Goal: Information Seeking & Learning: Learn about a topic

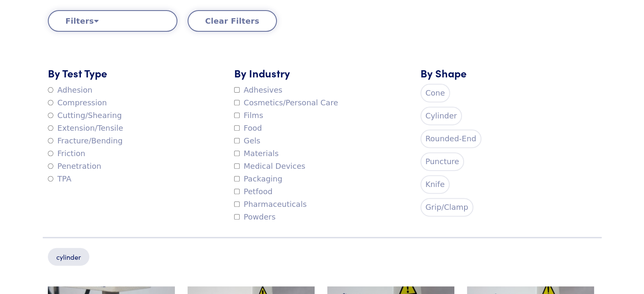
scroll to position [307, 0]
click at [445, 158] on label "Puncture" at bounding box center [443, 161] width 44 height 19
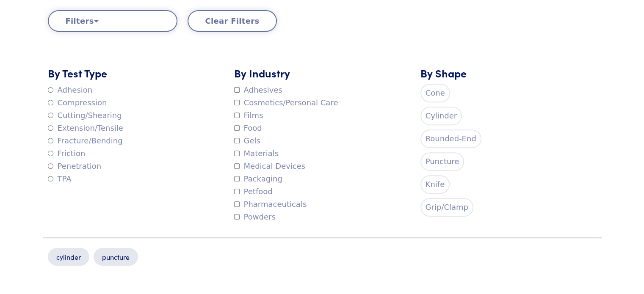
click at [431, 113] on label "Cylinder" at bounding box center [442, 116] width 42 height 19
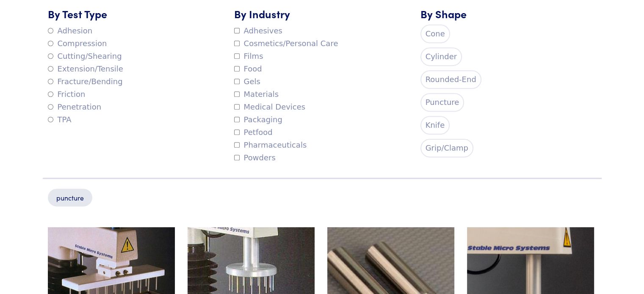
scroll to position [434, 0]
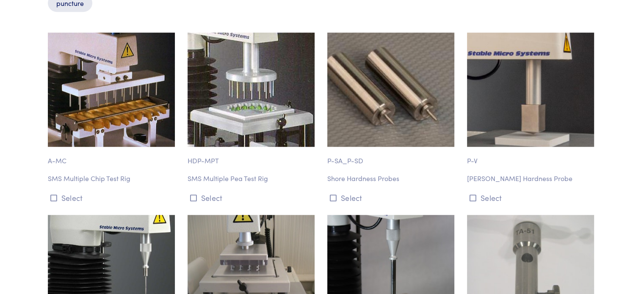
scroll to position [603, 0]
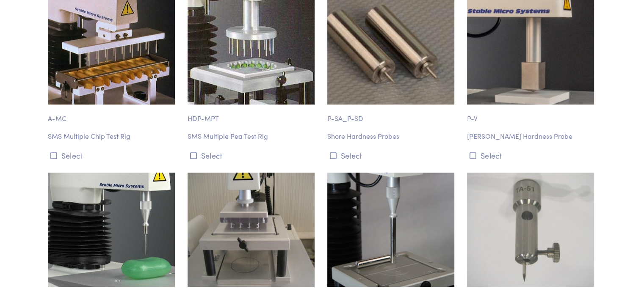
click at [374, 145] on div "P-SA_P-SD Shore Hardness Probes Select" at bounding box center [392, 76] width 140 height 172
click at [379, 138] on p "Shore Hardness Probes" at bounding box center [392, 136] width 130 height 11
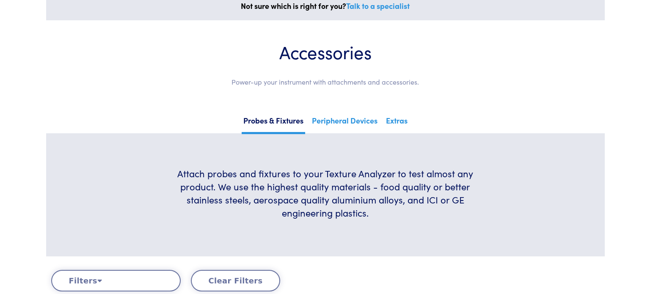
scroll to position [0, 0]
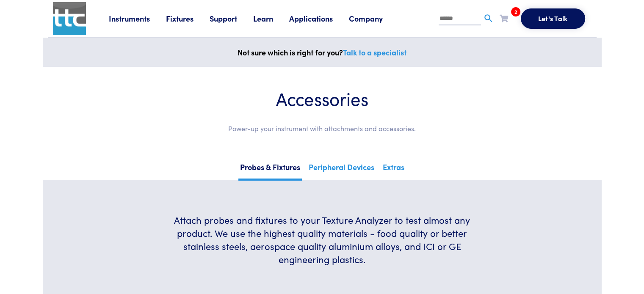
click at [446, 21] on input "text" at bounding box center [460, 19] width 42 height 13
type input "*******"
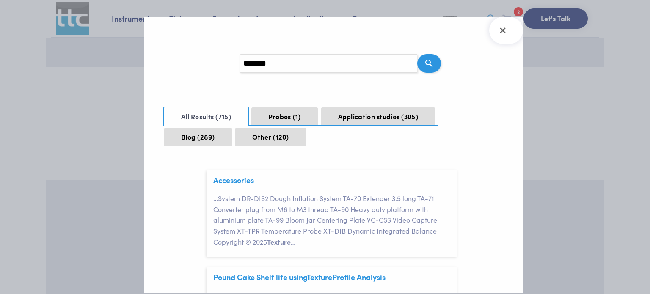
scroll to position [42, 0]
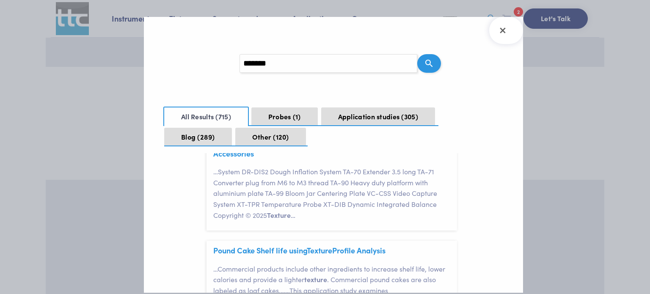
click at [309, 64] on input "*******" at bounding box center [329, 63] width 178 height 19
type input "**********"
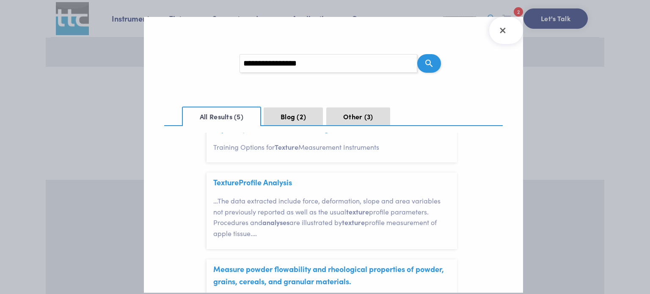
scroll to position [212, 0]
click at [246, 183] on link "Texture Profile Analysis" at bounding box center [252, 181] width 79 height 11
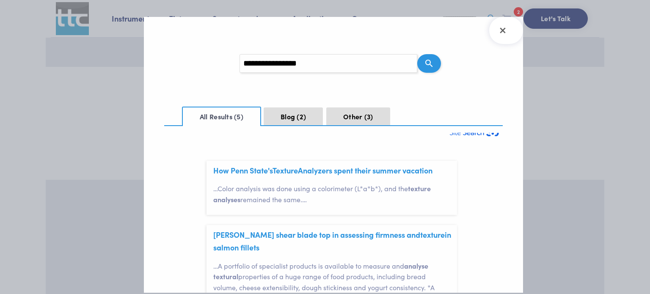
scroll to position [0, 0]
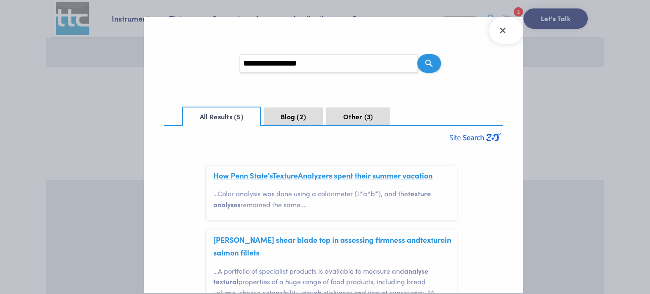
click at [337, 177] on link "How Penn State's Texture Analyzers spent their summer vacation" at bounding box center [322, 175] width 219 height 11
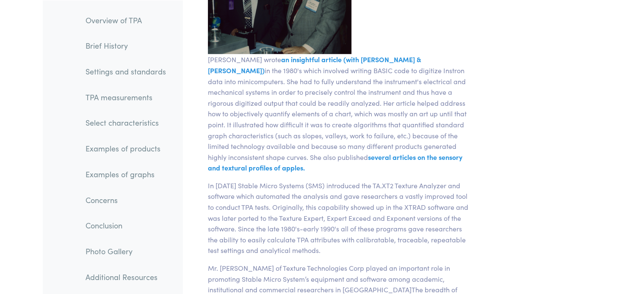
scroll to position [2414, 0]
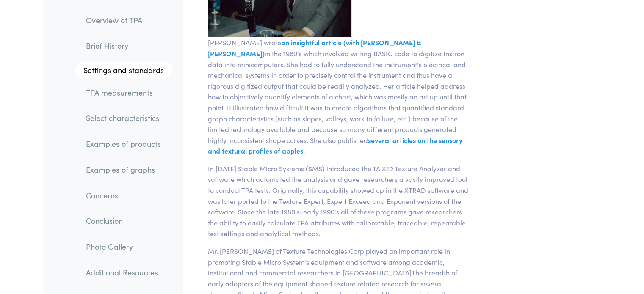
click at [125, 96] on link "TPA measurements" at bounding box center [125, 92] width 93 height 19
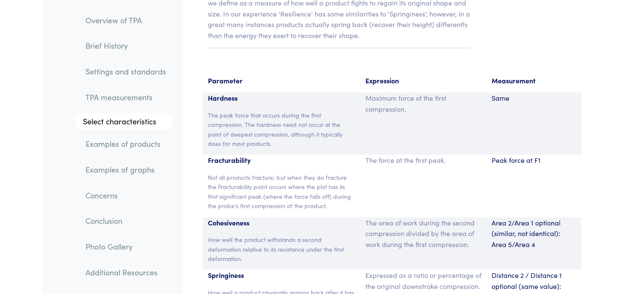
scroll to position [5477, 0]
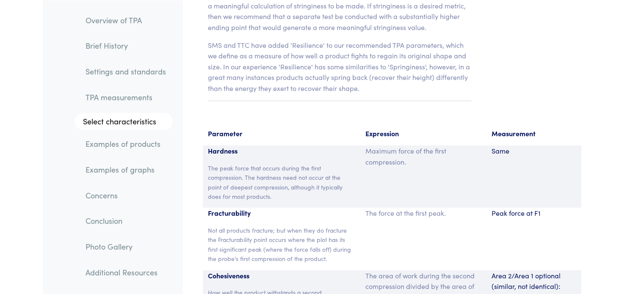
click at [115, 105] on link "TPA measurements" at bounding box center [126, 96] width 94 height 19
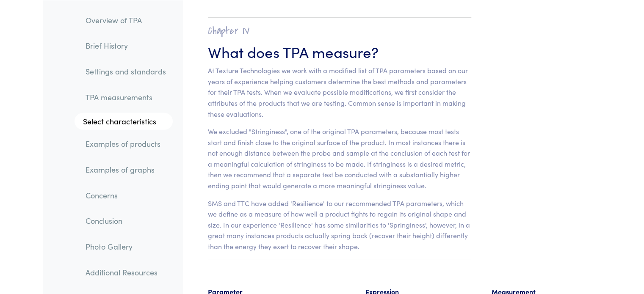
scroll to position [5308, 0]
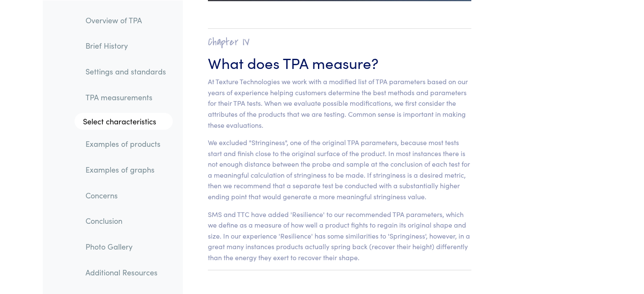
click at [114, 113] on li "Select characteristics" at bounding box center [119, 118] width 107 height 23
click at [111, 120] on link "Select characteristics" at bounding box center [124, 121] width 98 height 17
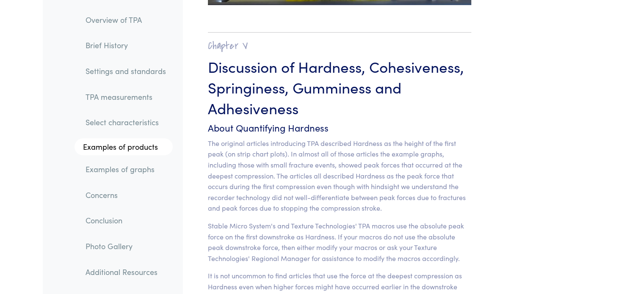
scroll to position [6591, 0]
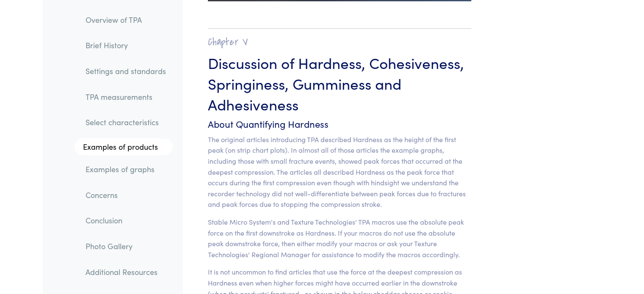
click at [100, 125] on link "Select characteristics" at bounding box center [126, 122] width 94 height 19
click at [150, 127] on link "Select characteristics" at bounding box center [126, 122] width 94 height 19
click at [137, 119] on link "Select characteristics" at bounding box center [126, 122] width 94 height 19
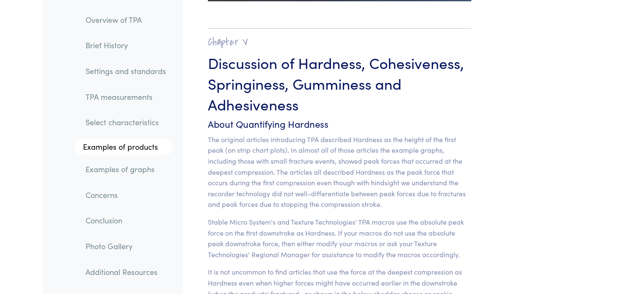
click at [137, 119] on link "Select characteristics" at bounding box center [126, 122] width 94 height 19
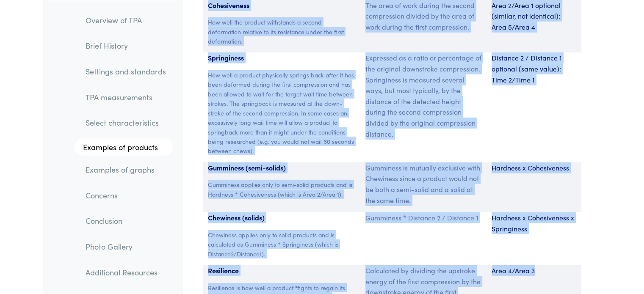
scroll to position [5916, 0]
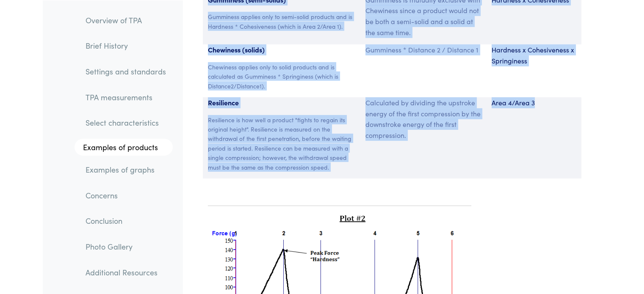
drag, startPoint x: 205, startPoint y: 133, endPoint x: 536, endPoint y: 205, distance: 339.3
copy section "Parameter Expression Measurement Hardness The peak force that occurs during the…"
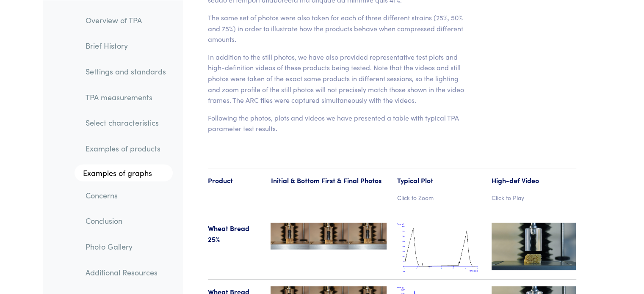
scroll to position [8796, 0]
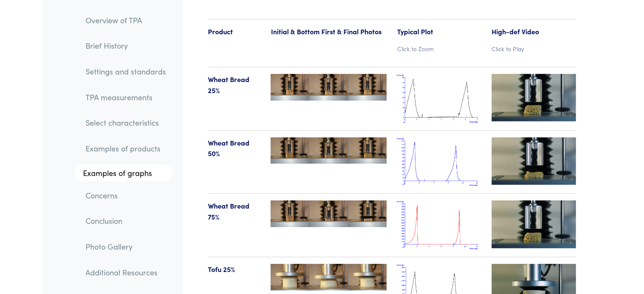
click at [539, 78] on img at bounding box center [534, 97] width 85 height 47
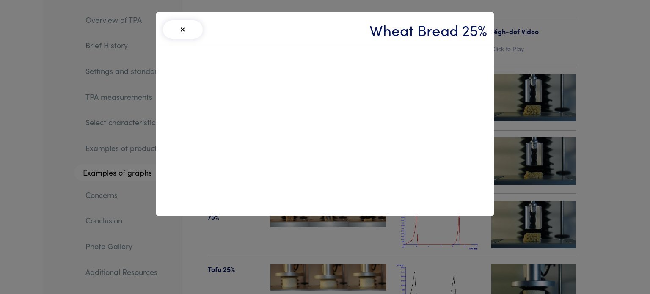
click at [634, 137] on div "× Wheat Bread 25%" at bounding box center [325, 147] width 650 height 294
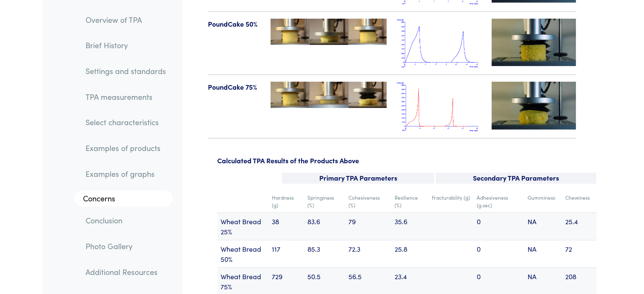
scroll to position [10108, 0]
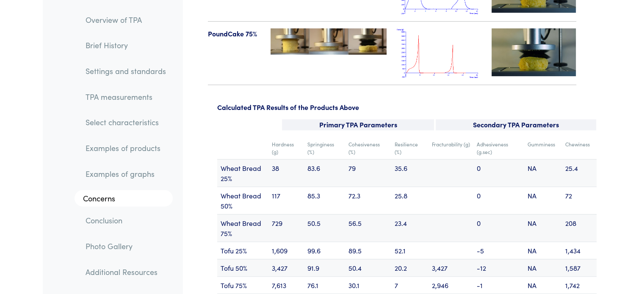
click at [362, 119] on p "Primary TPA Parameters" at bounding box center [358, 124] width 152 height 11
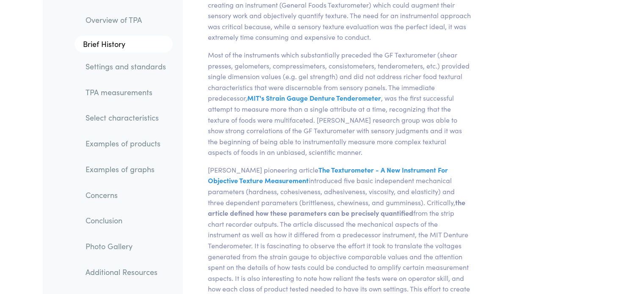
scroll to position [0, 0]
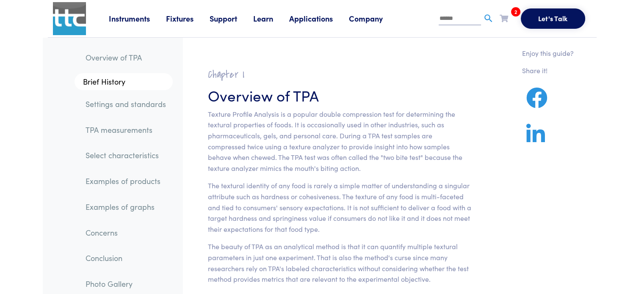
click at [117, 24] on li "Instruments Texture Analyzers Measure any physical product characteristic. TA.X…" at bounding box center [137, 18] width 57 height 13
click at [129, 14] on link "Instruments" at bounding box center [137, 18] width 57 height 11
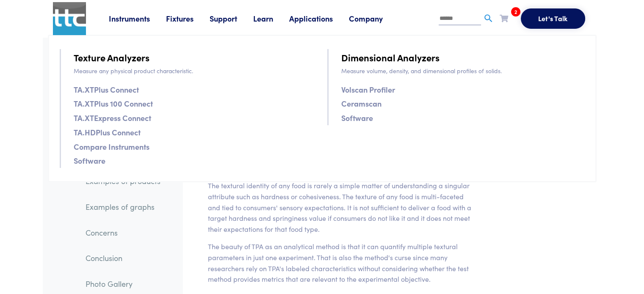
click at [99, 160] on link "Software" at bounding box center [90, 161] width 32 height 12
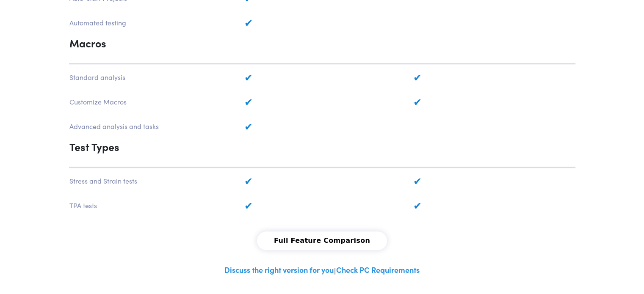
scroll to position [762, 0]
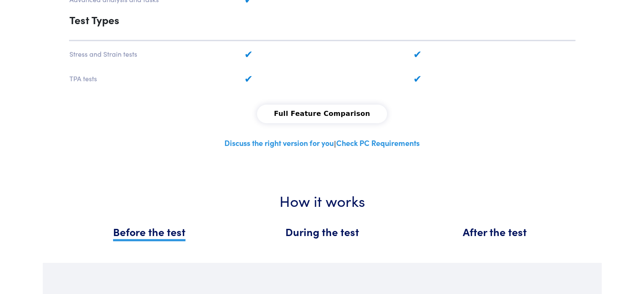
click at [322, 105] on button "Full Feature Comparison" at bounding box center [322, 114] width 130 height 19
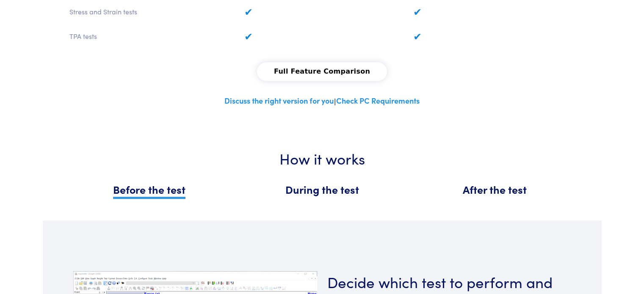
scroll to position [889, 0]
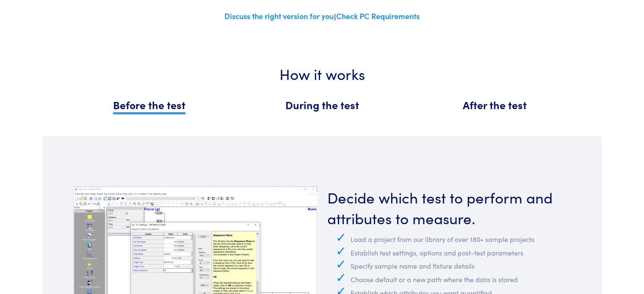
click at [316, 97] on span "During the test" at bounding box center [322, 104] width 74 height 15
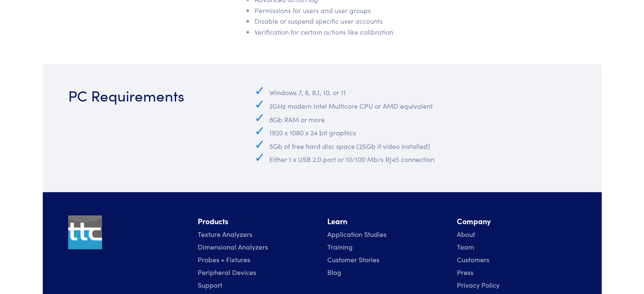
scroll to position [3956, 0]
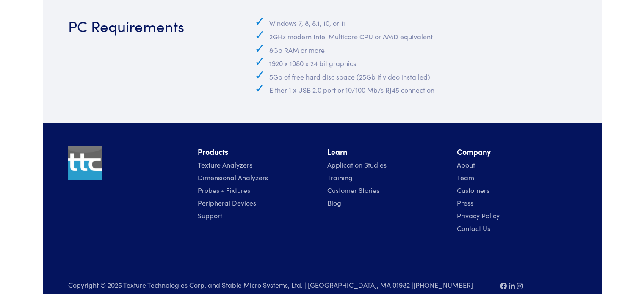
click at [238, 160] on link "Texture Analyzers" at bounding box center [225, 164] width 55 height 9
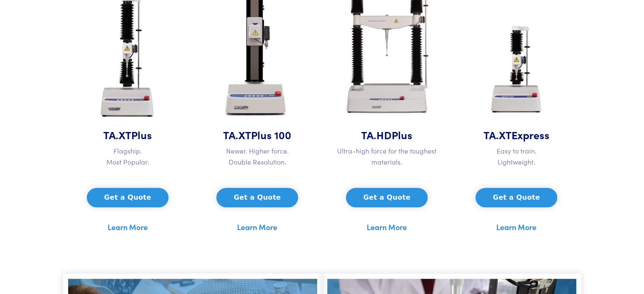
scroll to position [466, 0]
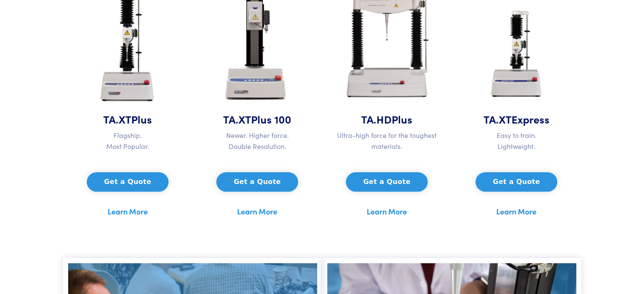
click at [522, 79] on img at bounding box center [516, 53] width 73 height 116
click at [511, 211] on link "Learn More" at bounding box center [516, 211] width 40 height 13
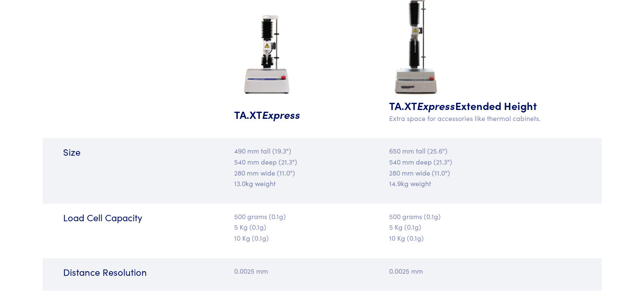
scroll to position [1228, 0]
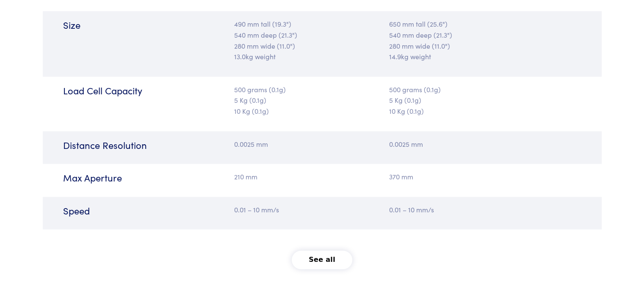
click at [325, 260] on button "See all" at bounding box center [322, 260] width 61 height 19
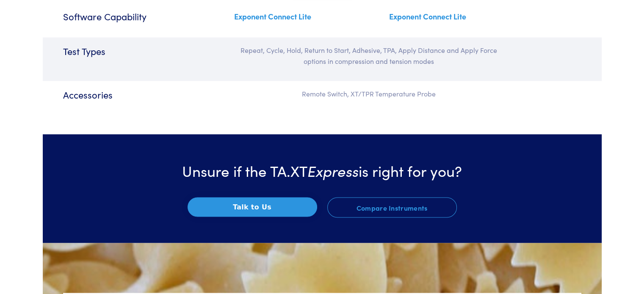
scroll to position [1482, 0]
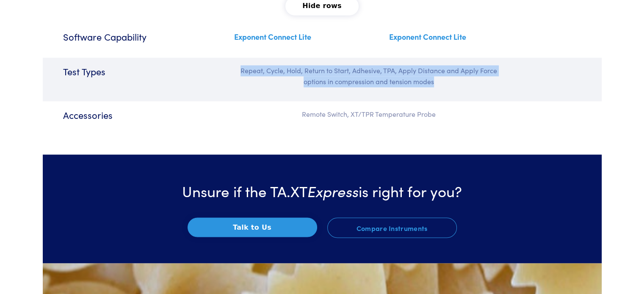
drag, startPoint x: 240, startPoint y: 71, endPoint x: 434, endPoint y: 78, distance: 194.5
click at [434, 78] on p "Repeat, Cycle, Hold, Return to Start, Adhesive, TPA, Apply Distance and Apply F…" at bounding box center [368, 76] width 269 height 22
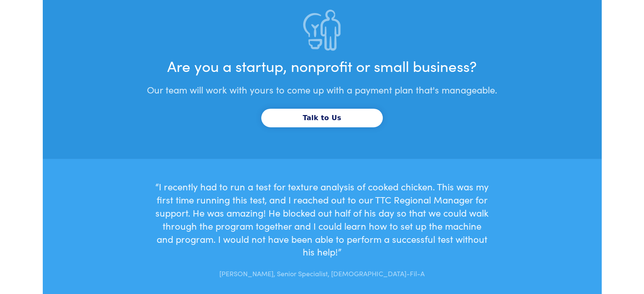
scroll to position [3057, 0]
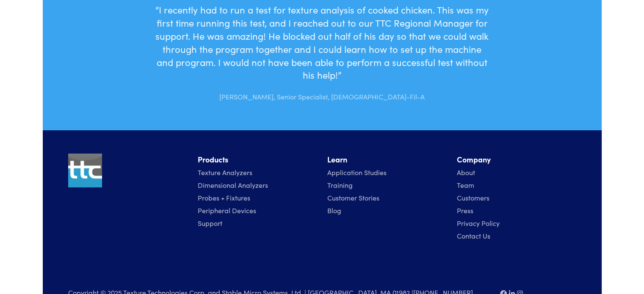
click at [227, 193] on link "Probes + Fixtures" at bounding box center [224, 197] width 53 height 9
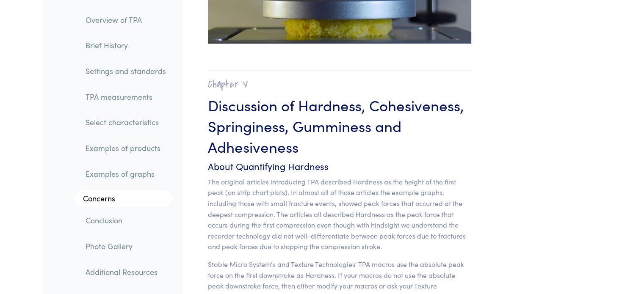
click at [128, 120] on link "Select characteristics" at bounding box center [126, 122] width 94 height 19
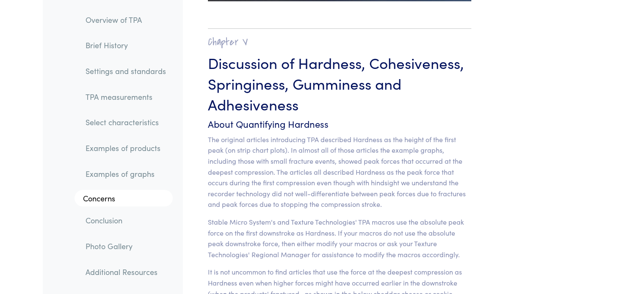
click at [130, 120] on link "Select characteristics" at bounding box center [126, 122] width 94 height 19
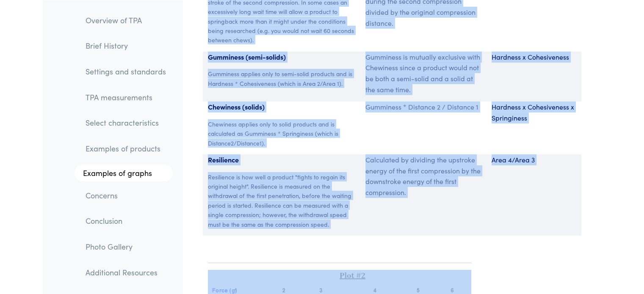
scroll to position [5958, 0]
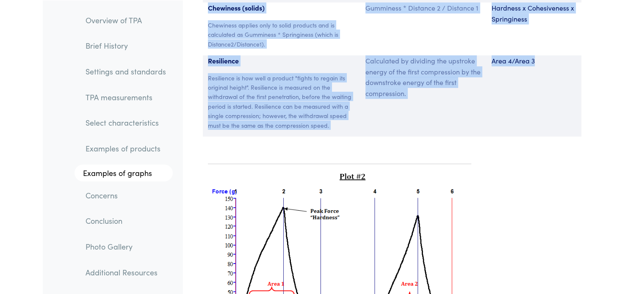
drag, startPoint x: 205, startPoint y: 43, endPoint x: 539, endPoint y: 155, distance: 352.1
copy section "Parameter Expression Measurement Hardness The peak force that occurs during the…"
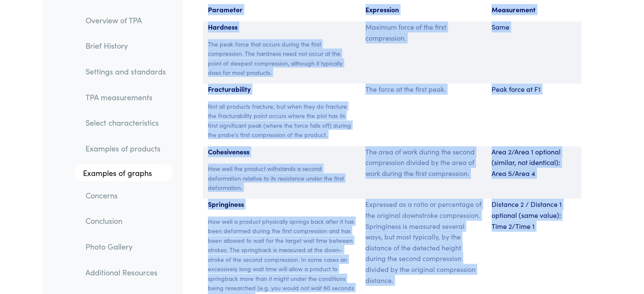
scroll to position [5534, 0]
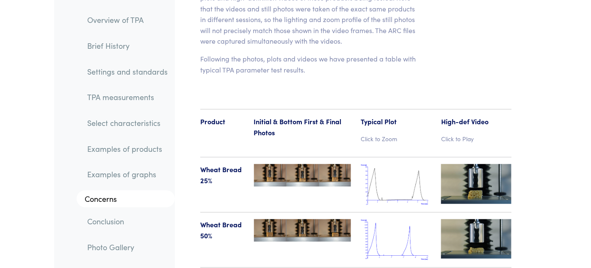
scroll to position [9783, 0]
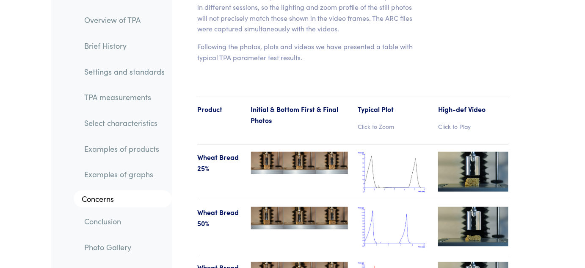
click at [482, 152] on img at bounding box center [473, 171] width 70 height 39
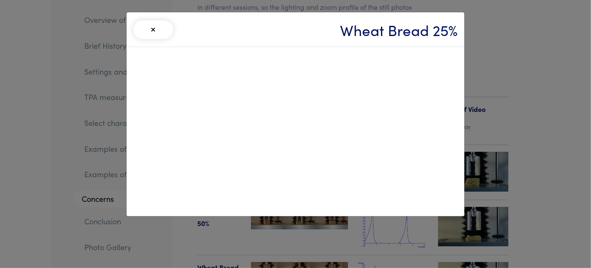
click at [532, 77] on div "× Wheat Bread 25%" at bounding box center [295, 134] width 591 height 268
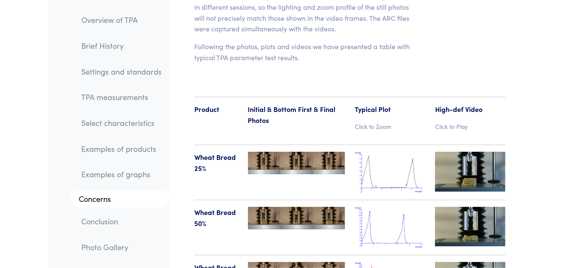
click at [463, 207] on img at bounding box center [470, 226] width 70 height 39
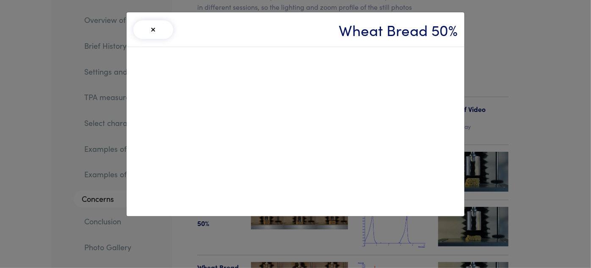
click at [560, 65] on div "× Wheat Bread 50%" at bounding box center [295, 134] width 591 height 268
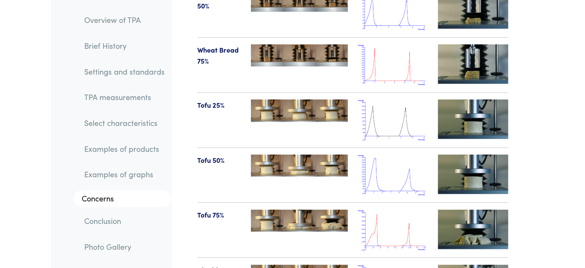
scroll to position [9999, 0]
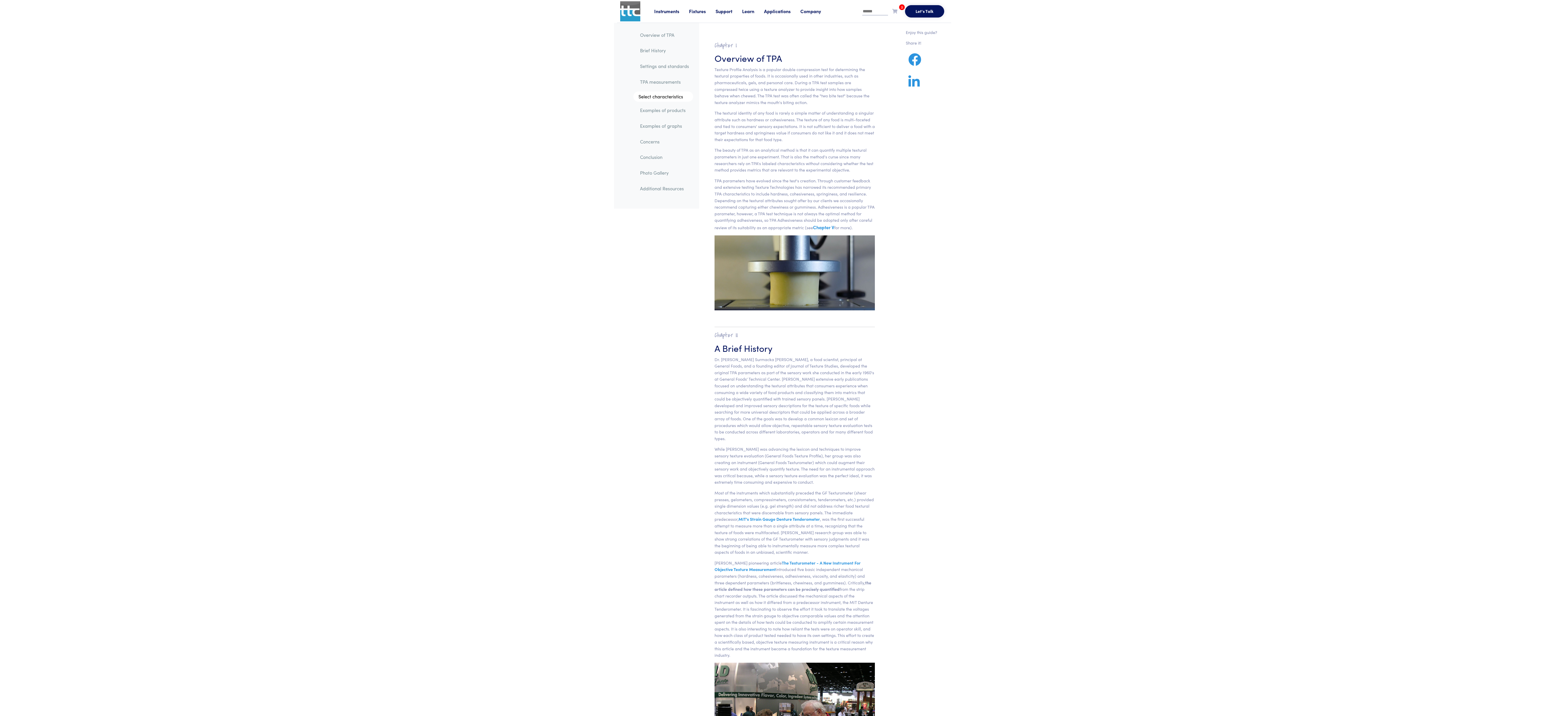
scroll to position [2344, 0]
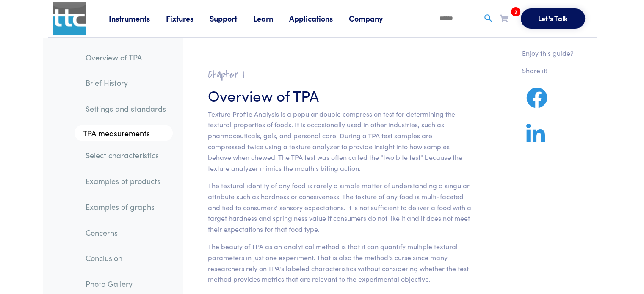
drag, startPoint x: 1688, startPoint y: 30, endPoint x: 127, endPoint y: 25, distance: 1561.4
click at [127, 25] on div "Instruments Texture Analyzers Measure any physical product characteristic. TA.X…" at bounding box center [350, 18] width 483 height 37
click at [134, 17] on link "Instruments" at bounding box center [137, 18] width 57 height 11
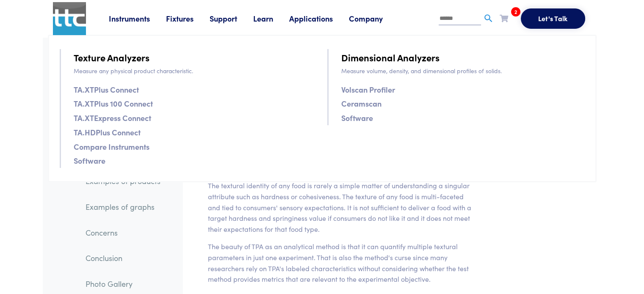
click at [102, 93] on link "TA.XTPlus Connect" at bounding box center [106, 89] width 65 height 12
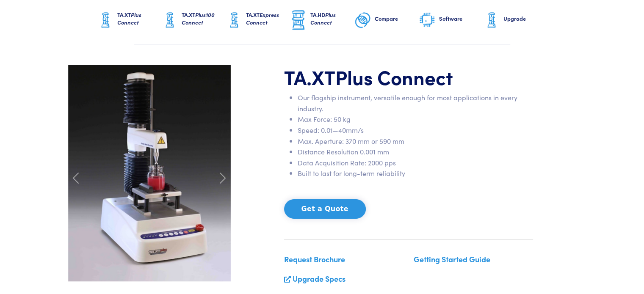
scroll to position [85, 0]
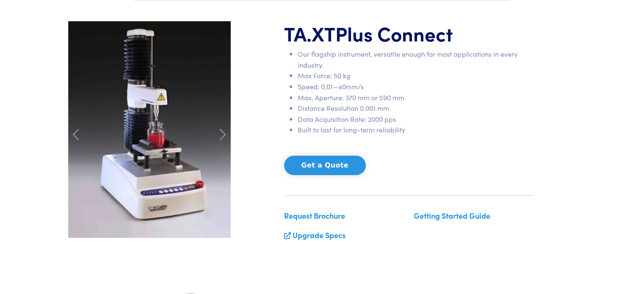
click at [493, 10] on section "TA.XT Plus Connect Our flagship instrument, versatile enough for most applicati…" at bounding box center [322, 135] width 549 height 268
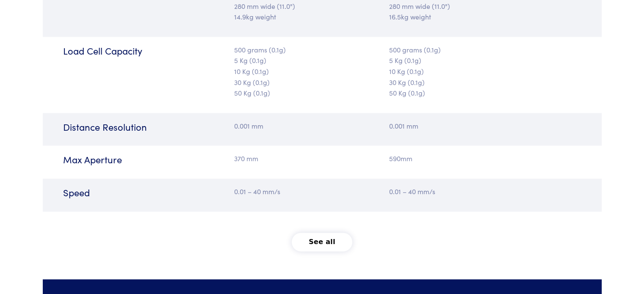
scroll to position [1101, 0]
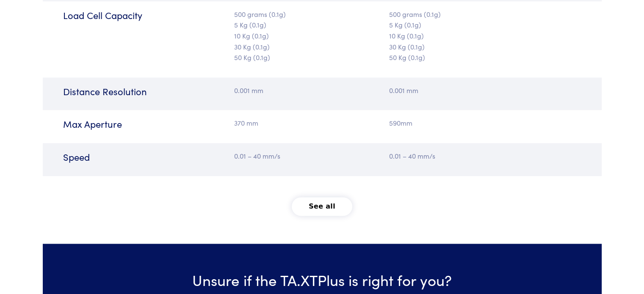
click at [305, 208] on button "See all" at bounding box center [322, 206] width 61 height 19
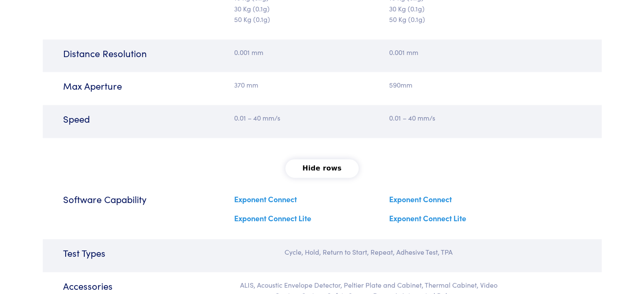
scroll to position [1186, 0]
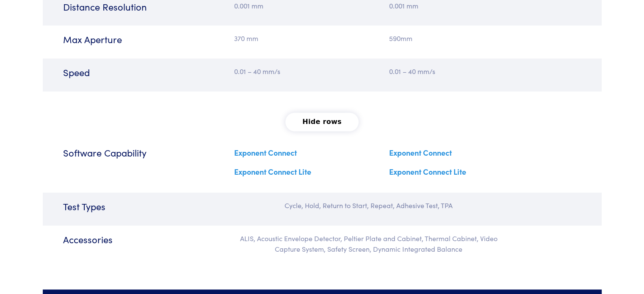
drag, startPoint x: 285, startPoint y: 158, endPoint x: 252, endPoint y: 138, distance: 37.4
click at [252, 139] on div "Software Capability Exponent Connect Exponent Connect Lite Exponent Connect Exp…" at bounding box center [322, 166] width 559 height 54
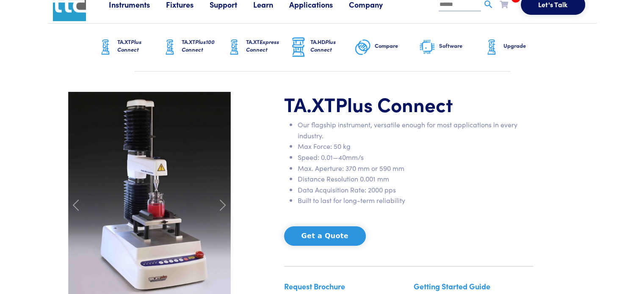
scroll to position [0, 0]
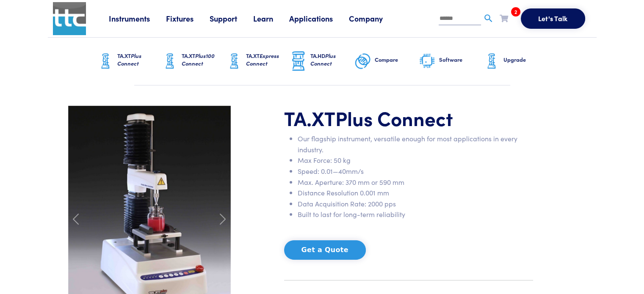
click at [178, 18] on link "Fixtures" at bounding box center [188, 18] width 44 height 11
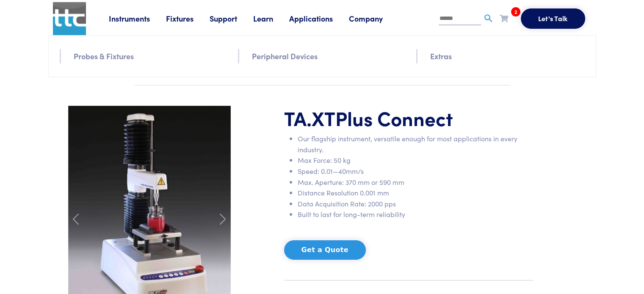
click at [151, 18] on link "Instruments" at bounding box center [137, 18] width 57 height 11
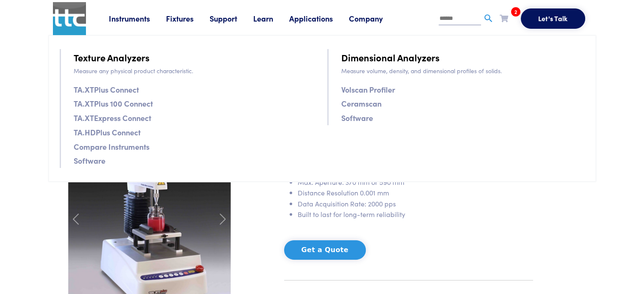
click at [97, 163] on link "Software" at bounding box center [90, 161] width 32 height 12
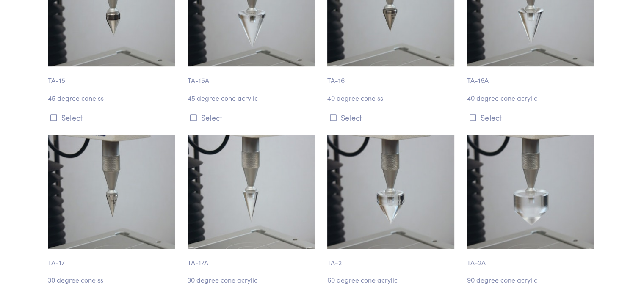
scroll to position [381, 0]
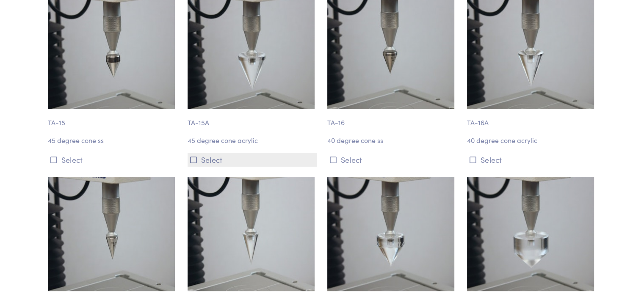
click at [197, 158] on button "Select" at bounding box center [253, 160] width 130 height 14
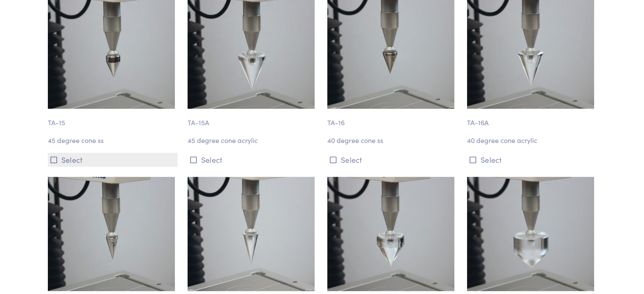
click at [80, 161] on button "Select" at bounding box center [113, 160] width 130 height 14
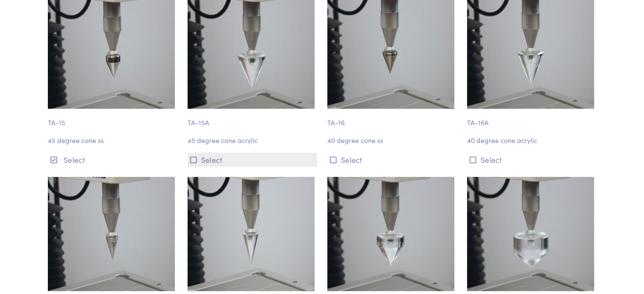
click at [196, 164] on button "Select" at bounding box center [253, 160] width 130 height 14
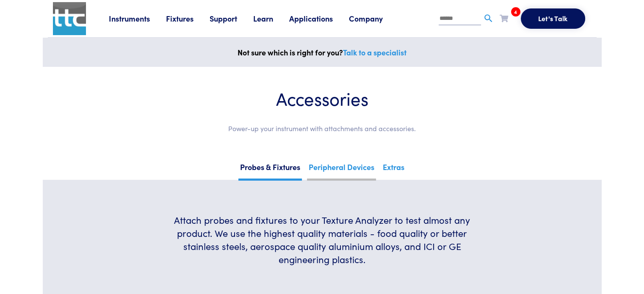
scroll to position [212, 0]
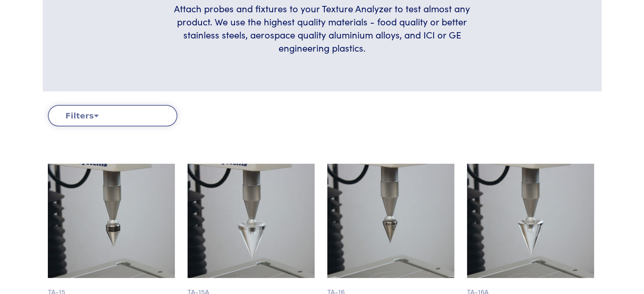
click at [130, 121] on button "Filters" at bounding box center [113, 116] width 130 height 22
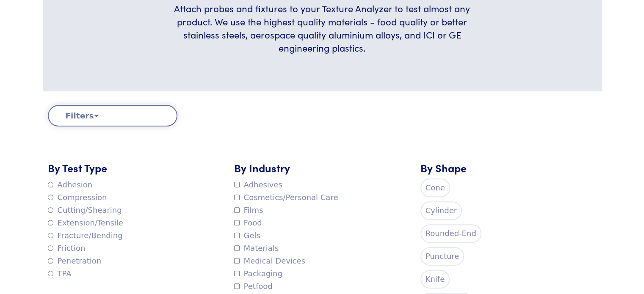
click at [441, 187] on label "Cone" at bounding box center [436, 188] width 30 height 19
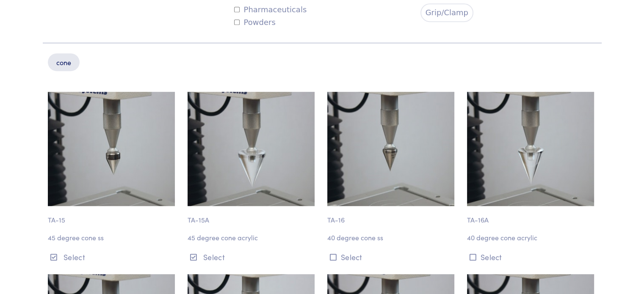
scroll to position [593, 0]
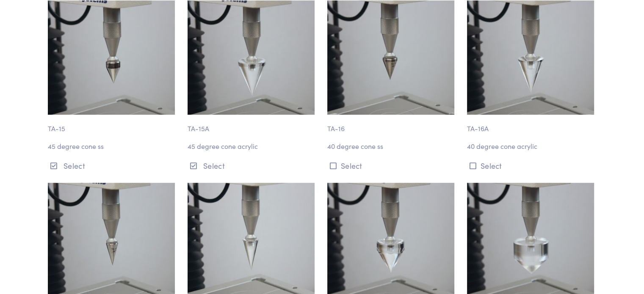
click at [241, 80] on img at bounding box center [251, 57] width 127 height 114
click at [231, 72] on img at bounding box center [251, 57] width 127 height 114
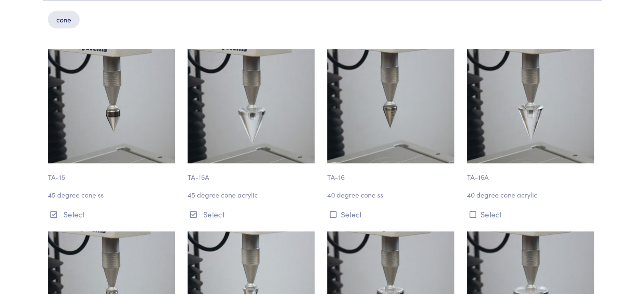
scroll to position [508, 0]
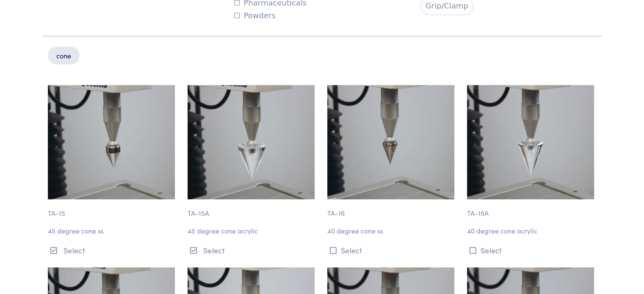
click at [237, 119] on img at bounding box center [251, 142] width 127 height 114
click at [231, 136] on img at bounding box center [251, 142] width 127 height 114
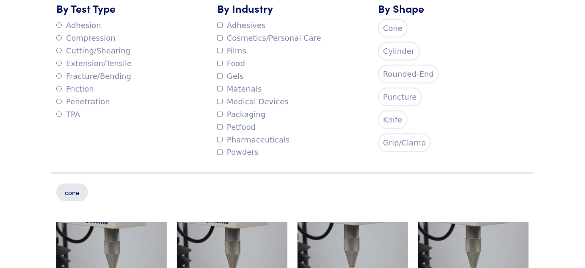
scroll to position [385, 0]
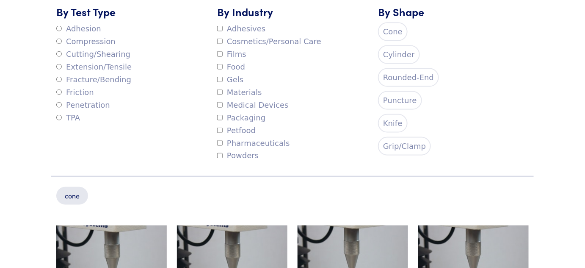
click at [393, 22] on label "Cone" at bounding box center [393, 31] width 30 height 19
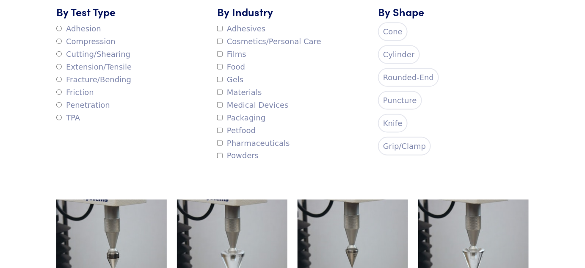
click at [397, 72] on label "Rounded-End" at bounding box center [408, 77] width 61 height 19
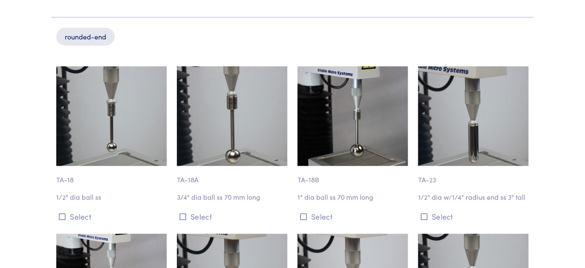
scroll to position [462, 0]
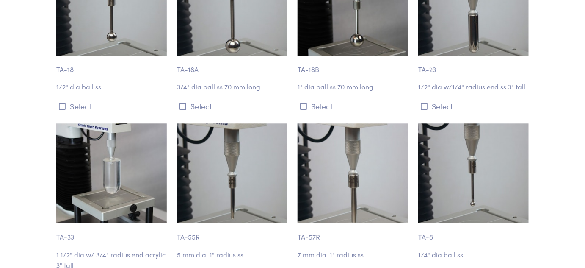
click at [344, 46] on img at bounding box center [353, 6] width 111 height 100
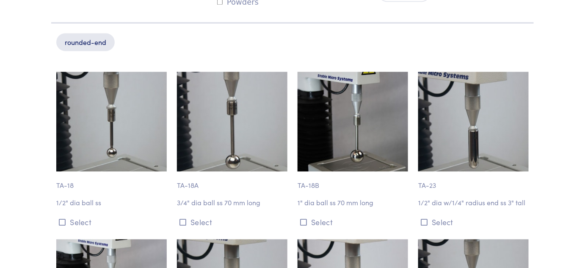
scroll to position [346, 0]
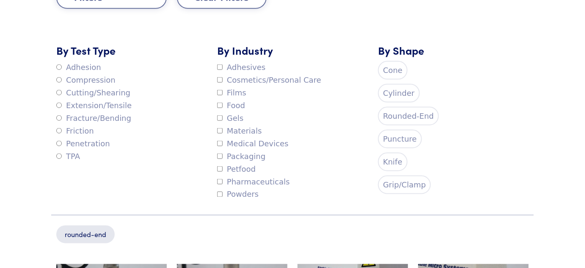
click at [390, 94] on label "Cylinder" at bounding box center [399, 93] width 42 height 19
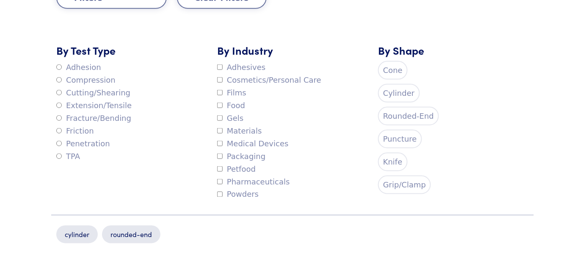
click at [401, 113] on label "Rounded-End" at bounding box center [408, 116] width 61 height 19
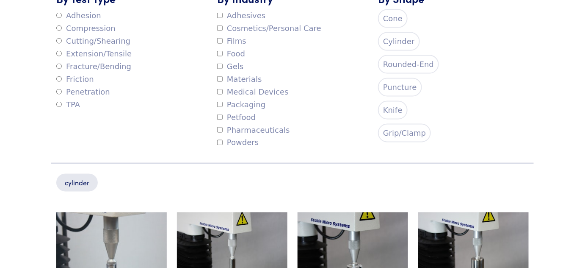
scroll to position [385, 0]
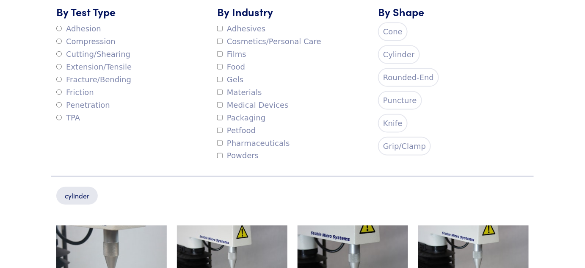
click at [405, 51] on label "Cylinder" at bounding box center [399, 54] width 42 height 19
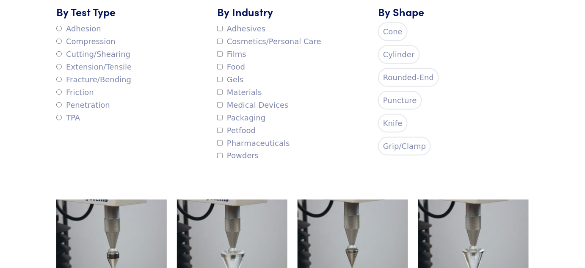
click at [390, 122] on label "Knife" at bounding box center [393, 123] width 30 height 19
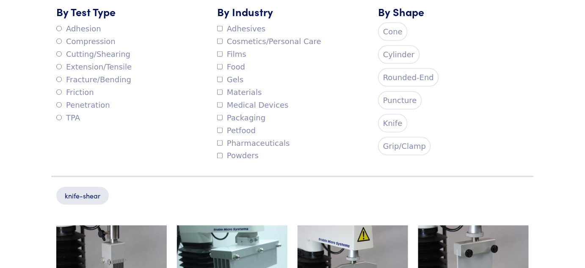
click at [392, 117] on label "Knife" at bounding box center [393, 123] width 30 height 19
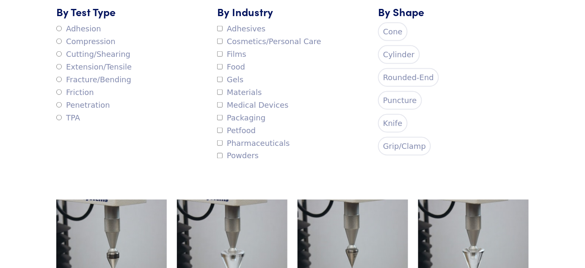
click at [400, 137] on label "Grip/Clamp" at bounding box center [404, 146] width 53 height 19
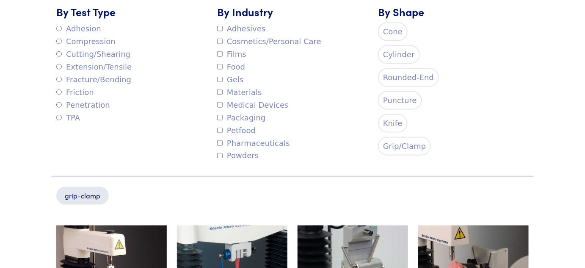
click at [400, 141] on label "Grip/Clamp" at bounding box center [404, 146] width 53 height 19
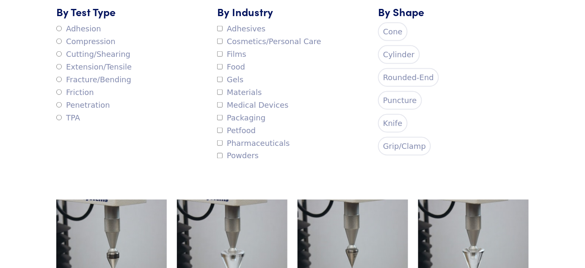
click at [398, 96] on label "Puncture" at bounding box center [400, 100] width 44 height 19
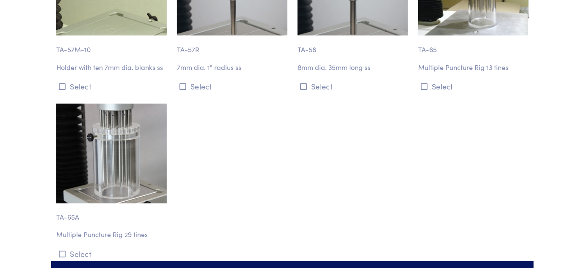
scroll to position [1463, 0]
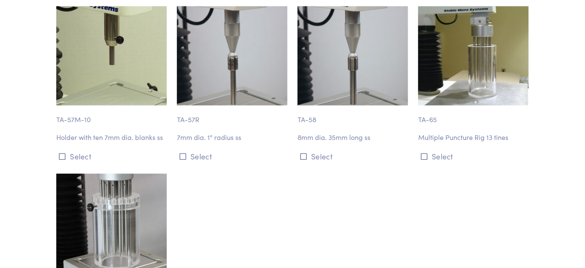
drag, startPoint x: 310, startPoint y: 100, endPoint x: 163, endPoint y: 111, distance: 147.4
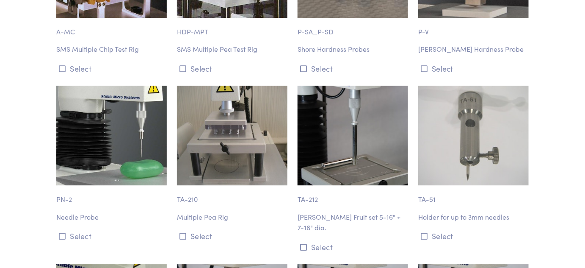
scroll to position [693, 0]
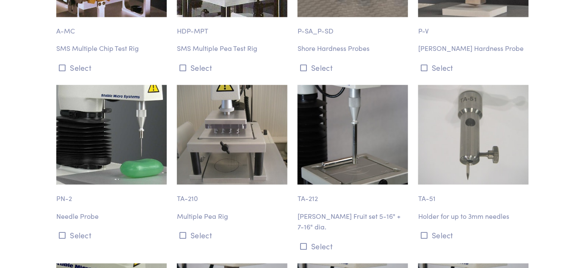
click at [116, 180] on img at bounding box center [111, 135] width 111 height 100
click at [195, 215] on p "Multiple Pea Rig" at bounding box center [232, 215] width 111 height 11
click at [96, 151] on img at bounding box center [111, 135] width 111 height 100
click at [97, 150] on img at bounding box center [111, 135] width 111 height 100
click at [111, 138] on img at bounding box center [111, 135] width 111 height 100
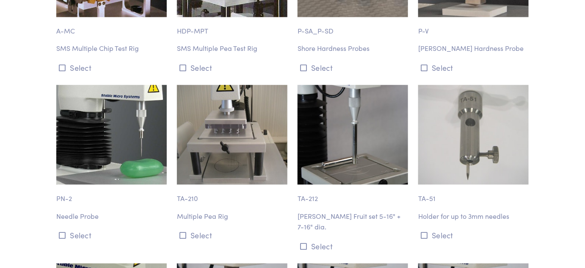
click at [114, 136] on img at bounding box center [111, 135] width 111 height 100
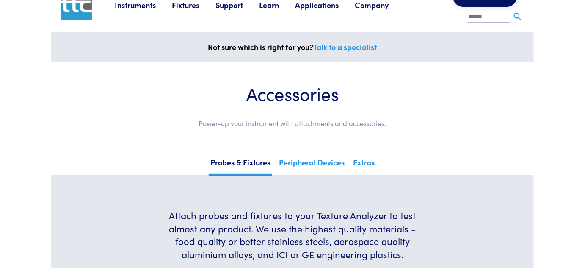
scroll to position [0, 0]
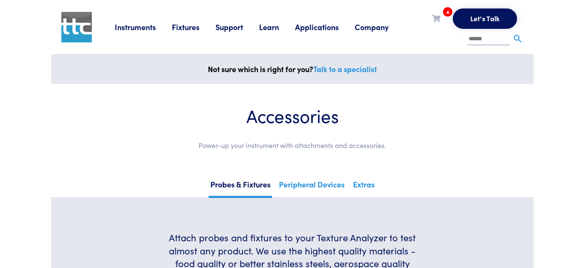
click at [97, 24] on link at bounding box center [84, 27] width 47 height 30
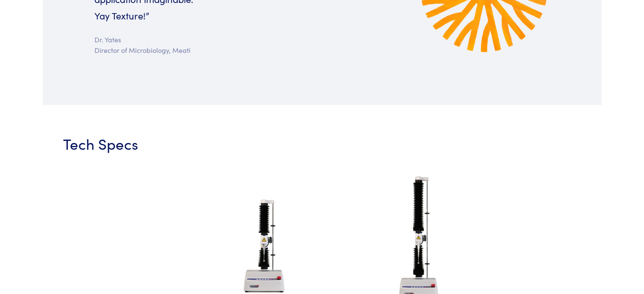
scroll to position [847, 0]
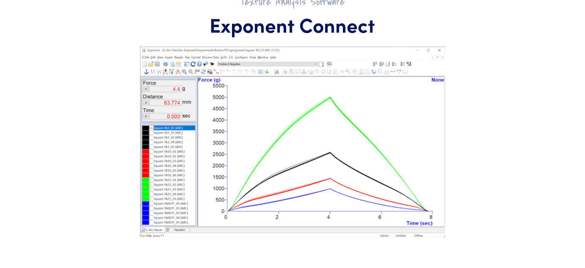
scroll to position [115, 0]
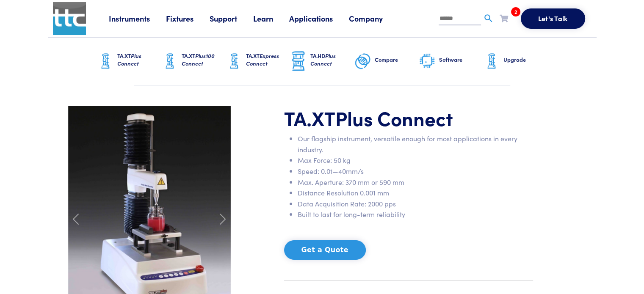
scroll to position [339, 0]
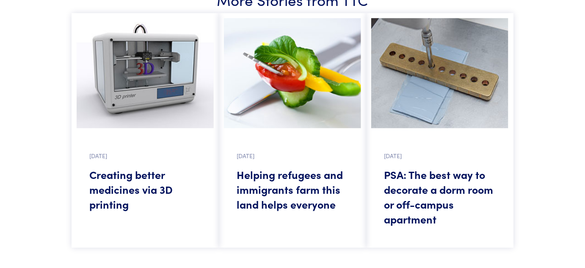
scroll to position [1578, 0]
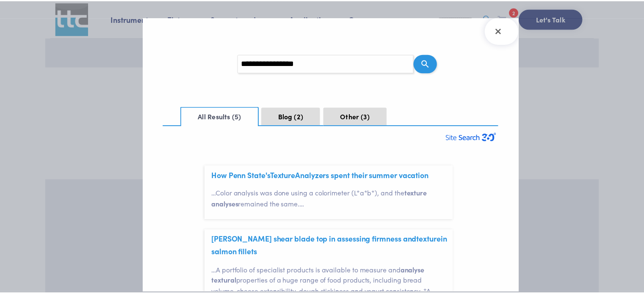
scroll to position [25, 0]
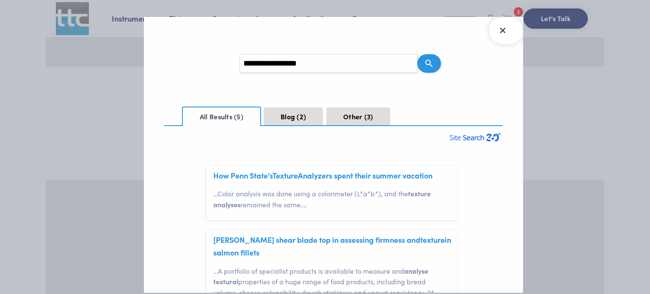
click at [498, 31] on icon "Close Search Results" at bounding box center [503, 31] width 14 height 14
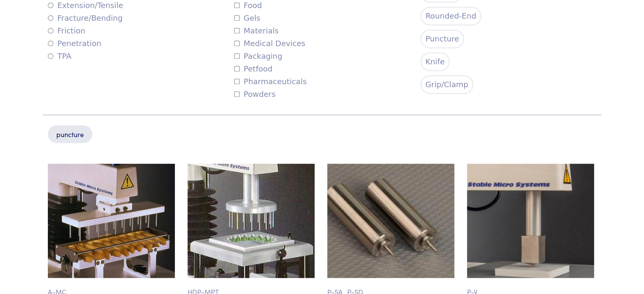
scroll to position [339, 0]
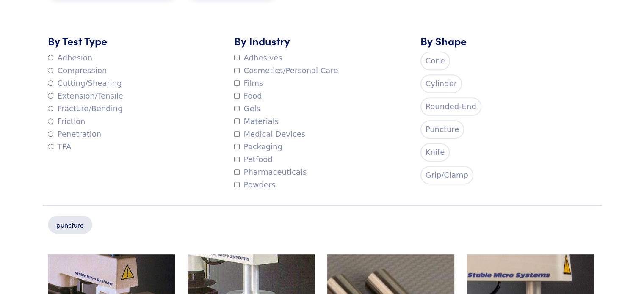
click at [414, 57] on div "By Industry Adhesives Cosmetics/Personal Care Films Food Gels Materials Medical…" at bounding box center [322, 112] width 186 height 158
click at [425, 57] on label "Cone" at bounding box center [436, 61] width 30 height 19
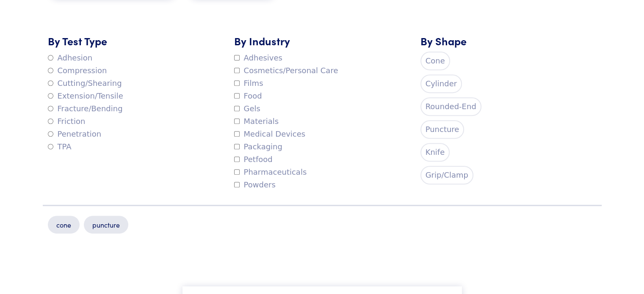
click at [432, 129] on label "Puncture" at bounding box center [443, 129] width 44 height 19
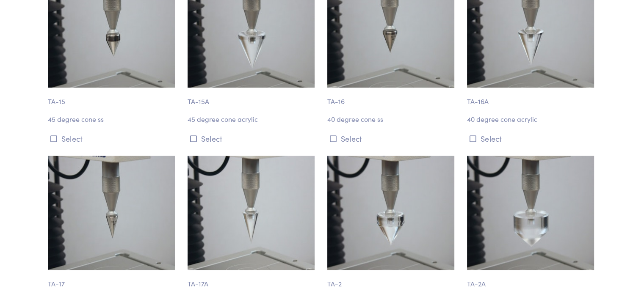
scroll to position [616, 0]
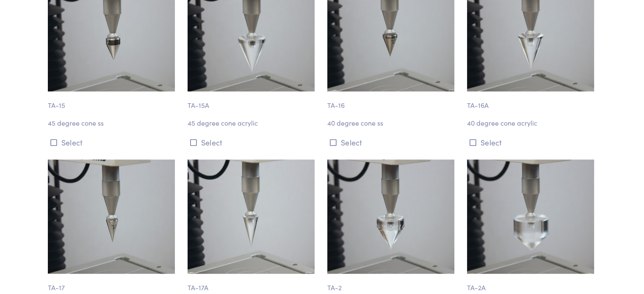
click at [256, 25] on img at bounding box center [251, 34] width 127 height 114
drag, startPoint x: 222, startPoint y: 122, endPoint x: 200, endPoint y: 105, distance: 27.4
click at [200, 105] on div "TA-15A 45 degree cone acrylic Select" at bounding box center [253, 63] width 140 height 172
click at [200, 105] on p "TA-15A" at bounding box center [253, 100] width 130 height 19
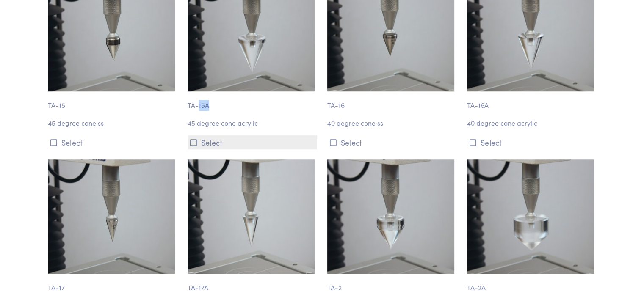
click at [196, 141] on icon at bounding box center [193, 143] width 7 height 8
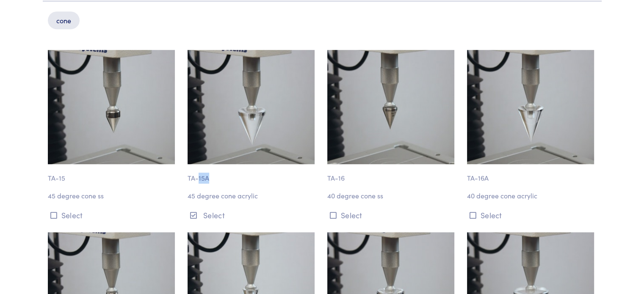
click at [257, 100] on img at bounding box center [251, 107] width 127 height 114
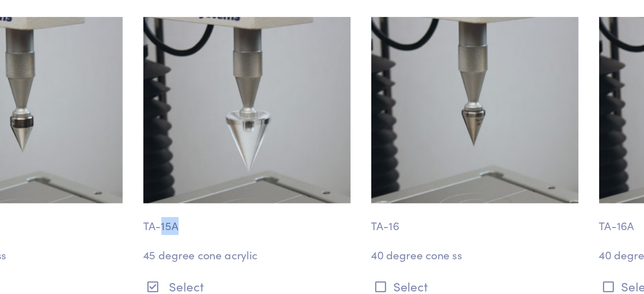
scroll to position [544, 0]
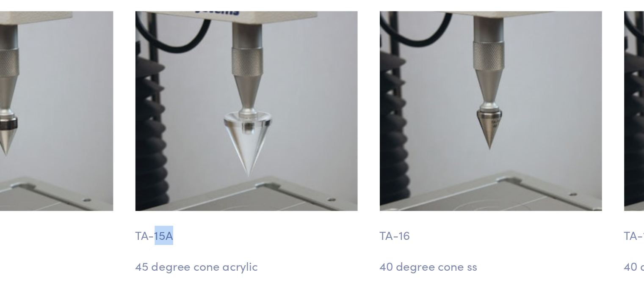
click at [257, 100] on img at bounding box center [251, 106] width 127 height 114
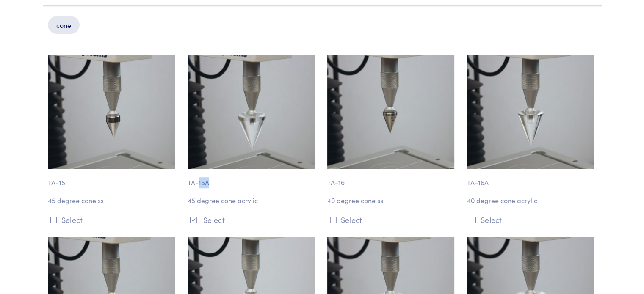
scroll to position [469, 0]
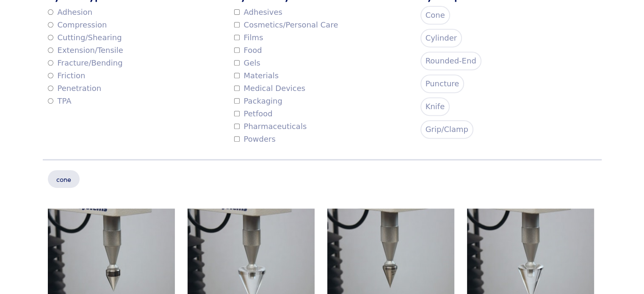
scroll to position [173, 0]
